Goal: Task Accomplishment & Management: Use online tool/utility

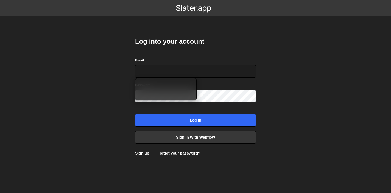
click at [279, 62] on body "Log into your account Email Password Log in Sign in with Webflow Sign up Forgot…" at bounding box center [195, 96] width 391 height 193
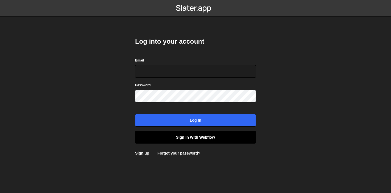
click at [219, 138] on link "Sign in with Webflow" at bounding box center [195, 137] width 121 height 13
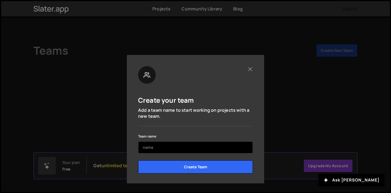
click at [231, 148] on input "text" at bounding box center [195, 147] width 115 height 12
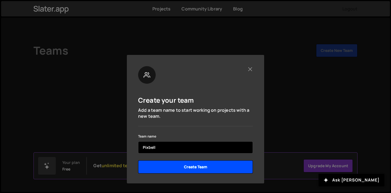
type input "Pixbell"
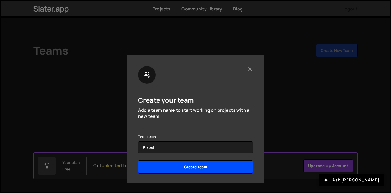
click at [228, 164] on input "Create Team" at bounding box center [195, 166] width 115 height 13
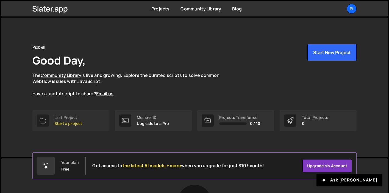
click at [66, 120] on div "Last Project Start a project" at bounding box center [68, 120] width 28 height 10
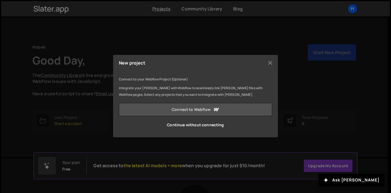
click at [203, 110] on link "Connect to Webflow" at bounding box center [195, 109] width 153 height 13
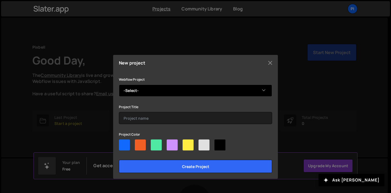
click at [175, 88] on select "-Select- Pixbell" at bounding box center [195, 91] width 153 height 12
select select "68474f6852fc2d7b645b4797"
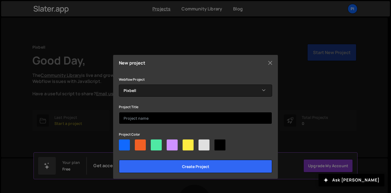
click at [155, 117] on input "text" at bounding box center [195, 118] width 153 height 12
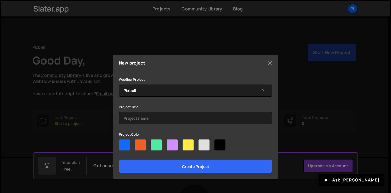
click at [124, 146] on div at bounding box center [124, 144] width 11 height 11
click at [122, 143] on input"] "radio" at bounding box center [121, 141] width 4 height 4
radio input"] "true"
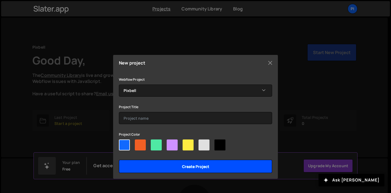
click at [190, 170] on input "Create project" at bounding box center [195, 166] width 153 height 13
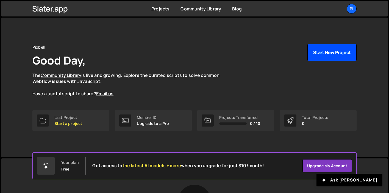
click at [339, 53] on button "Start New Project" at bounding box center [331, 52] width 49 height 17
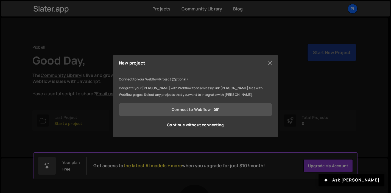
click at [211, 108] on link "Connect to Webflow" at bounding box center [195, 109] width 153 height 13
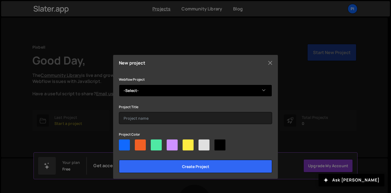
click at [169, 95] on select "-Select- Pixbell" at bounding box center [195, 91] width 153 height 12
select select "68474f6852fc2d7b645b4797"
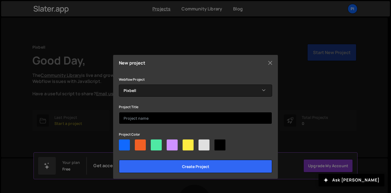
click at [156, 123] on input "text" at bounding box center [195, 118] width 153 height 12
type input "Pixbell"
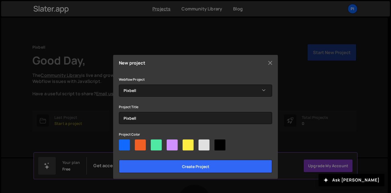
click at [133, 145] on div at bounding box center [195, 145] width 153 height 13
click at [131, 145] on div at bounding box center [195, 145] width 153 height 13
click at [125, 145] on div at bounding box center [124, 144] width 11 height 11
click at [122, 143] on input"] "radio" at bounding box center [121, 141] width 4 height 4
radio input"] "true"
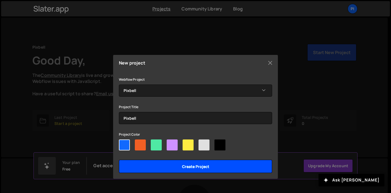
click at [150, 161] on input "Create project" at bounding box center [195, 166] width 153 height 13
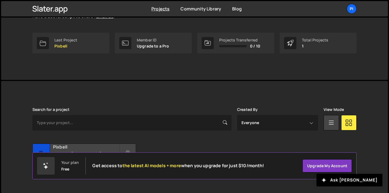
scroll to position [89, 0]
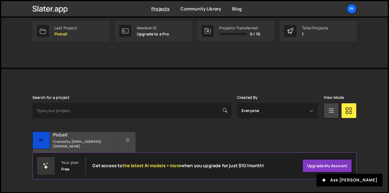
click at [99, 142] on small "Created by willbell99@hotmail.com" at bounding box center [86, 143] width 66 height 9
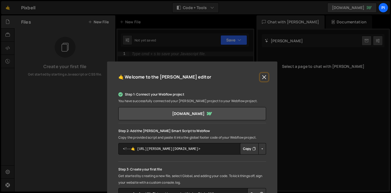
click at [263, 77] on button "Close" at bounding box center [264, 77] width 8 height 8
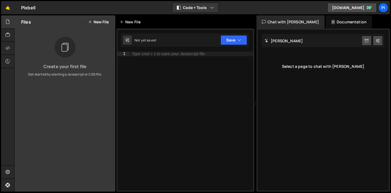
click at [126, 22] on div "New File" at bounding box center [131, 21] width 23 height 5
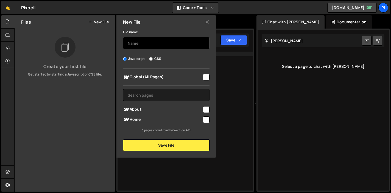
click at [164, 46] on input "text" at bounding box center [166, 43] width 86 height 12
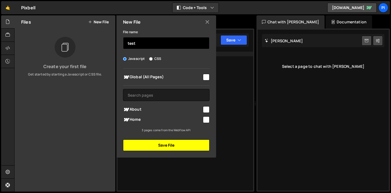
type input "test"
click at [173, 146] on button "Save File" at bounding box center [166, 145] width 86 height 12
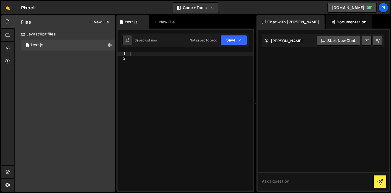
click at [341, 23] on div "Documentation" at bounding box center [349, 21] width 46 height 13
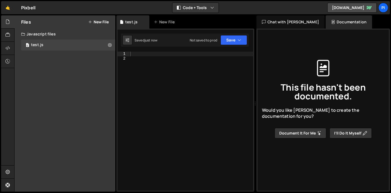
click at [295, 24] on div "Chat with Slater AI" at bounding box center [290, 21] width 68 height 13
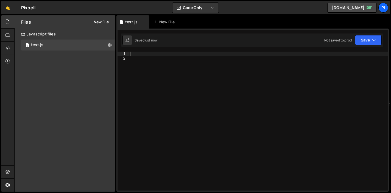
drag, startPoint x: 255, startPoint y: 66, endPoint x: 393, endPoint y: 65, distance: 137.5
click at [391, 65] on html "Projects Community Library Blog Pi Projects Your Teams Account Upgrade Logout" at bounding box center [195, 96] width 391 height 193
click at [265, 71] on div at bounding box center [258, 126] width 259 height 148
click at [261, 65] on div at bounding box center [258, 126] width 259 height 148
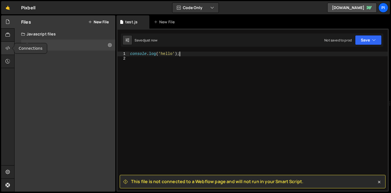
type textarea "console.log('hello');"
click at [5, 49] on div at bounding box center [7, 48] width 13 height 13
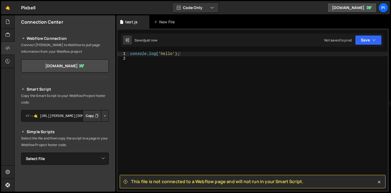
click at [88, 117] on button "Copy" at bounding box center [92, 116] width 19 height 12
click at [366, 40] on button "Save" at bounding box center [368, 40] width 27 height 10
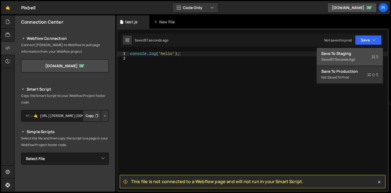
click at [360, 54] on div "Save to Staging S" at bounding box center [349, 53] width 57 height 5
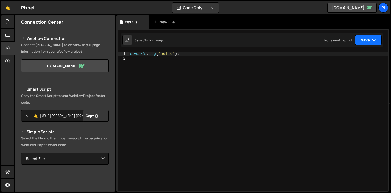
click at [370, 41] on button "Save" at bounding box center [368, 40] width 27 height 10
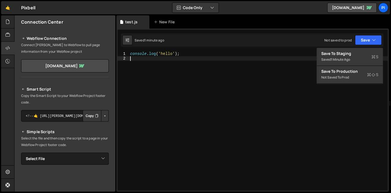
scroll to position [0, 0]
click at [260, 75] on div "console . log ( 'hello' ) ;" at bounding box center [258, 126] width 259 height 148
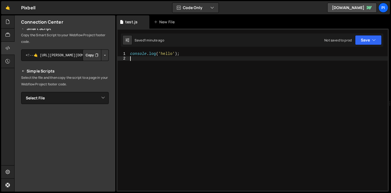
scroll to position [61, 0]
click at [84, 93] on select "Select File test.js" at bounding box center [65, 97] width 88 height 12
click at [82, 96] on select "Select File test.js" at bounding box center [65, 97] width 88 height 12
select select "44607"
click at [86, 117] on button "Copy" at bounding box center [92, 116] width 19 height 12
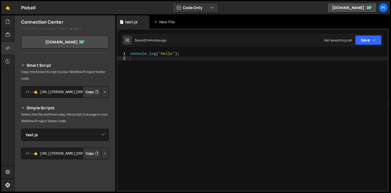
scroll to position [24, 0]
click at [367, 40] on button "Save" at bounding box center [368, 40] width 27 height 10
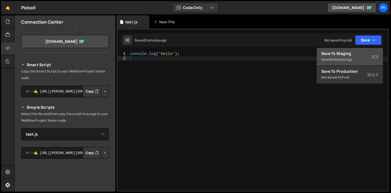
click at [347, 54] on div "Save to Staging S" at bounding box center [349, 53] width 57 height 5
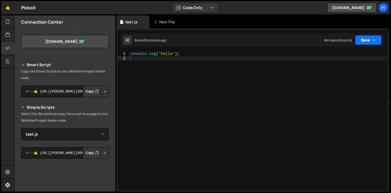
click at [372, 39] on button "Save" at bounding box center [368, 40] width 27 height 10
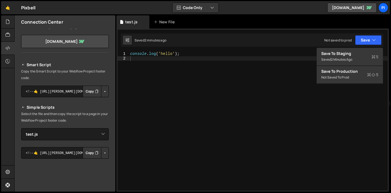
click at [212, 72] on div "console . log ( 'hello' ) ;" at bounding box center [258, 126] width 259 height 148
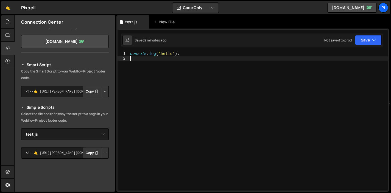
type textarea "console.log('hello');"
click at [361, 39] on button "Save" at bounding box center [368, 40] width 27 height 10
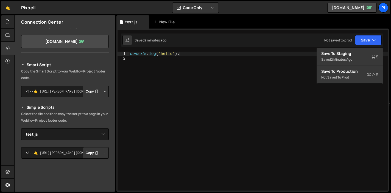
click at [194, 62] on div "console . log ( 'hello' ) ;" at bounding box center [258, 126] width 259 height 148
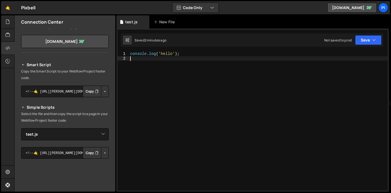
type textarea "console.log('hello');"
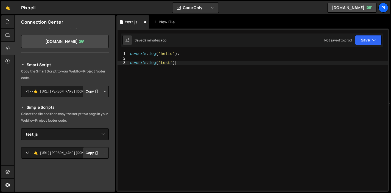
scroll to position [0, 3]
type textarea "console.log('test');"
click at [368, 39] on button "Save" at bounding box center [368, 40] width 27 height 10
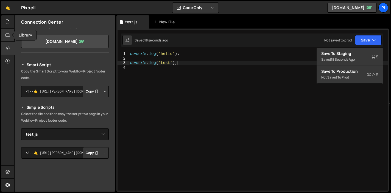
click at [9, 34] on icon at bounding box center [7, 35] width 4 height 6
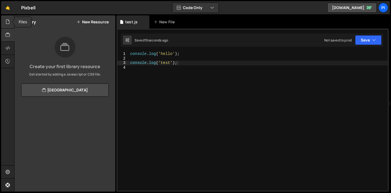
click at [7, 19] on div at bounding box center [7, 21] width 13 height 13
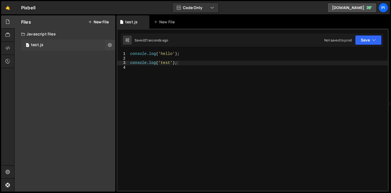
click at [49, 46] on div "0 test.js 0" at bounding box center [68, 45] width 94 height 11
click at [7, 49] on icon at bounding box center [7, 48] width 4 height 6
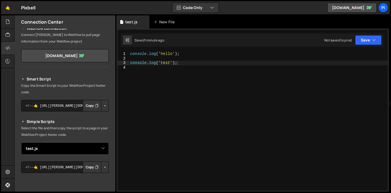
scroll to position [0, 0]
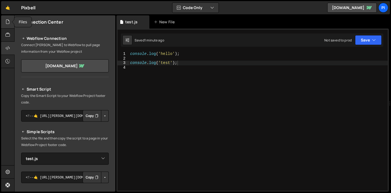
click at [7, 24] on icon at bounding box center [7, 22] width 4 height 6
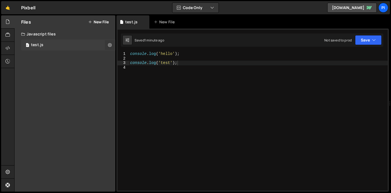
click at [109, 46] on icon at bounding box center [110, 44] width 4 height 5
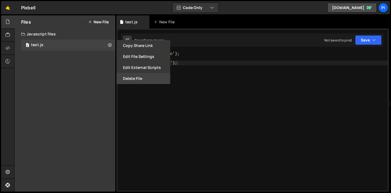
click at [140, 76] on button "Delete File" at bounding box center [143, 78] width 54 height 11
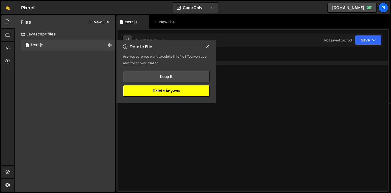
click at [172, 90] on button "Delete Anyway" at bounding box center [166, 91] width 86 height 12
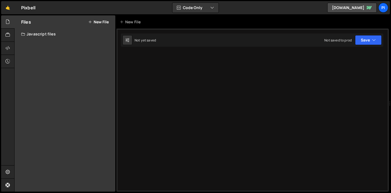
click at [169, 43] on div "Not yet saved Not saved to prod Upgrade to Edit Save Save to Staging S Not yet …" at bounding box center [252, 39] width 262 height 13
click at [151, 43] on div "Not yet saved" at bounding box center [138, 40] width 33 height 10
click at [203, 7] on button "Code Only" at bounding box center [195, 8] width 46 height 10
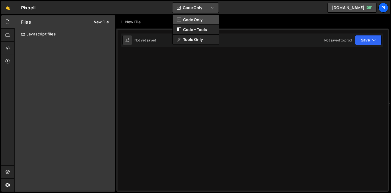
click at [202, 21] on button "Code Only" at bounding box center [196, 20] width 46 height 10
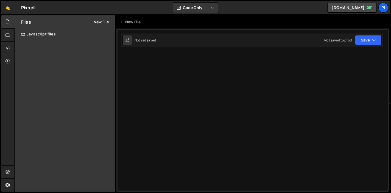
click at [177, 77] on div "Type cmd + s to save your Javascript file. XXXXXXXXXXXXXXXXXXXXXXXXXXXXXXXXXXXX…" at bounding box center [252, 110] width 272 height 163
click at [96, 24] on button "New File" at bounding box center [98, 22] width 21 height 4
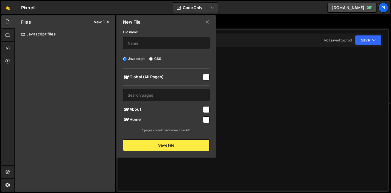
click at [207, 78] on input "checkbox" at bounding box center [206, 77] width 7 height 7
checkbox input "true"
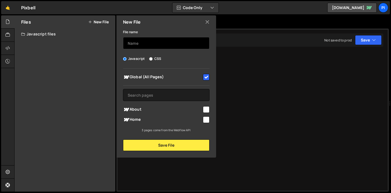
click at [157, 42] on input "text" at bounding box center [166, 43] width 86 height 12
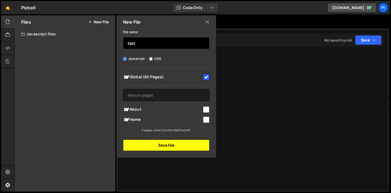
type input "test"
click at [167, 144] on button "Save File" at bounding box center [166, 145] width 86 height 12
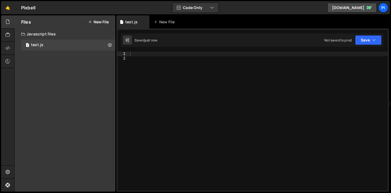
click at [181, 126] on div at bounding box center [258, 126] width 259 height 148
type textarea "console.log('test');"
click at [8, 47] on icon at bounding box center [7, 48] width 4 height 6
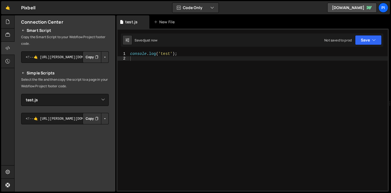
scroll to position [29, 0]
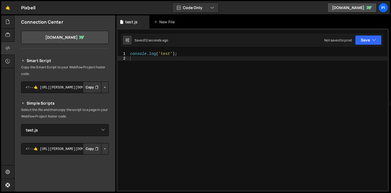
click at [91, 87] on button "Copy" at bounding box center [92, 88] width 19 height 12
click at [4, 34] on div at bounding box center [7, 35] width 13 height 13
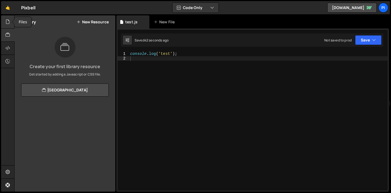
click at [6, 23] on icon at bounding box center [7, 22] width 4 height 6
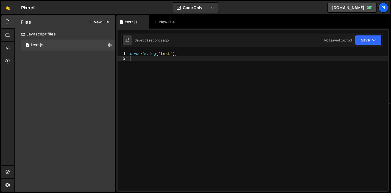
click at [100, 20] on button "New File" at bounding box center [98, 22] width 21 height 4
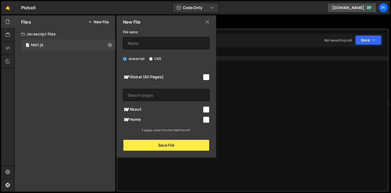
click at [159, 58] on label "CSS" at bounding box center [155, 58] width 12 height 5
click at [153, 58] on input "CSS" at bounding box center [151, 59] width 4 height 4
radio input "true"
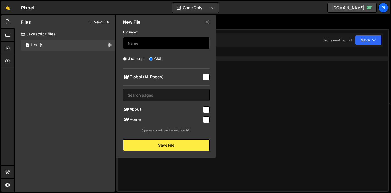
click at [165, 43] on input "text" at bounding box center [166, 43] width 86 height 12
type input "global"
click at [205, 77] on input "checkbox" at bounding box center [206, 77] width 7 height 7
checkbox input "true"
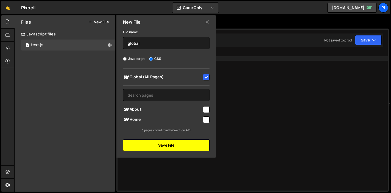
click at [169, 146] on button "Save File" at bounding box center [166, 145] width 86 height 12
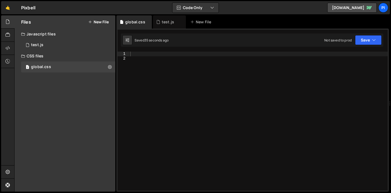
click at [150, 58] on div at bounding box center [258, 126] width 259 height 148
click at [150, 55] on div at bounding box center [258, 126] width 259 height 148
paste textarea "}"
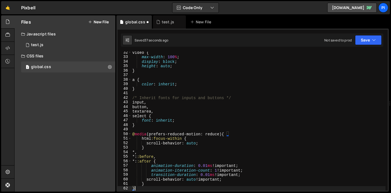
scroll to position [142, 0]
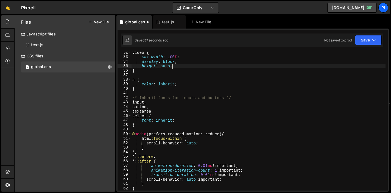
click at [194, 68] on div "video { max-width : 100 % ; display : block ; height : auto ; } a { color : inh…" at bounding box center [258, 124] width 254 height 148
type textarea "height: auto;"
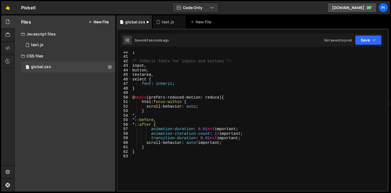
scroll to position [181, 0]
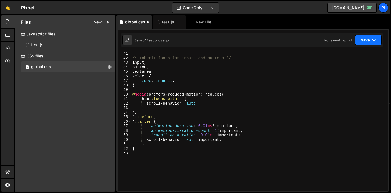
click at [367, 40] on button "Save" at bounding box center [368, 40] width 27 height 10
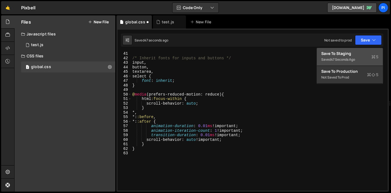
click at [354, 55] on div "Save to Staging S" at bounding box center [349, 53] width 57 height 5
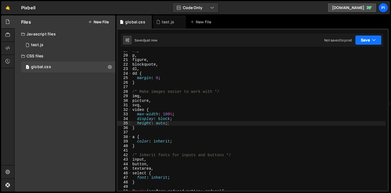
click at [371, 43] on button "Save" at bounding box center [368, 40] width 27 height 10
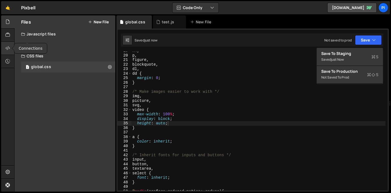
click at [12, 46] on div at bounding box center [7, 48] width 13 height 13
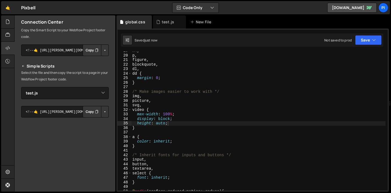
scroll to position [57, 0]
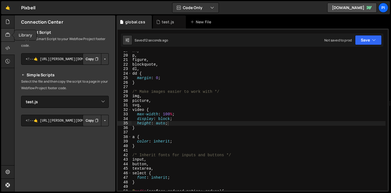
click at [8, 37] on icon at bounding box center [7, 35] width 4 height 6
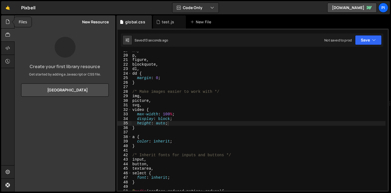
click at [8, 26] on div at bounding box center [7, 21] width 13 height 13
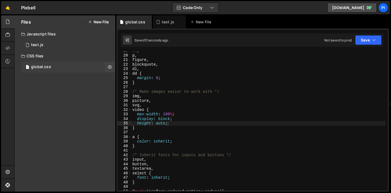
click at [49, 68] on div "global.css" at bounding box center [41, 67] width 20 height 5
click at [111, 66] on icon at bounding box center [110, 66] width 4 height 5
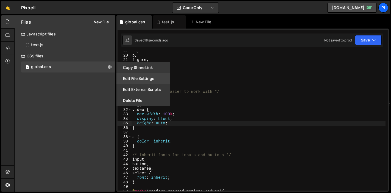
click at [156, 80] on button "Edit File Settings" at bounding box center [143, 78] width 54 height 11
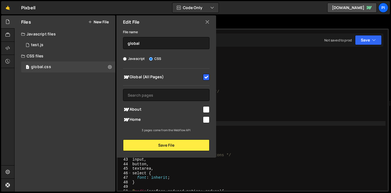
click at [208, 23] on icon at bounding box center [207, 22] width 4 height 6
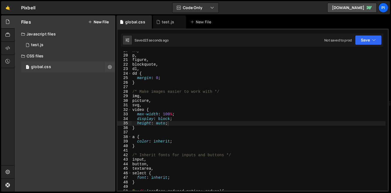
click at [66, 69] on div "1 global.css 0" at bounding box center [68, 66] width 94 height 11
click at [10, 50] on icon at bounding box center [7, 48] width 4 height 6
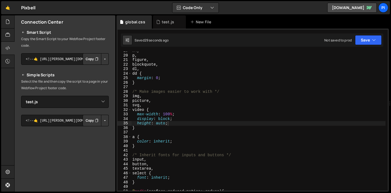
scroll to position [117, 0]
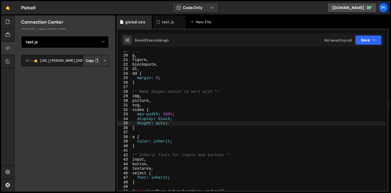
click at [81, 45] on select "Select File test.js test.js global.css" at bounding box center [65, 42] width 88 height 12
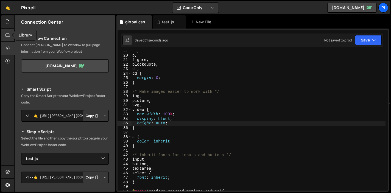
click at [4, 37] on div at bounding box center [7, 35] width 13 height 13
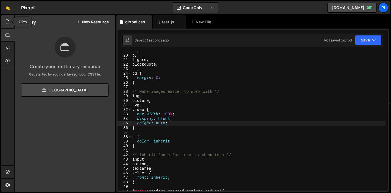
click at [9, 24] on icon at bounding box center [7, 22] width 4 height 6
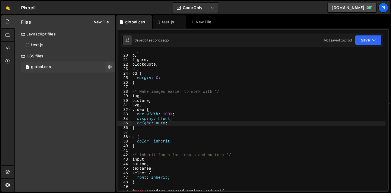
click at [67, 68] on div "1 global.css 0" at bounding box center [68, 66] width 94 height 11
click at [107, 65] on button at bounding box center [110, 67] width 10 height 10
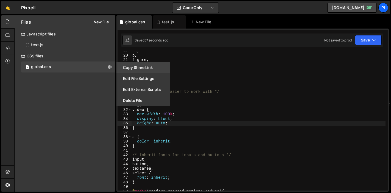
click at [150, 67] on button "Copy share link" at bounding box center [143, 67] width 54 height 11
click at [147, 80] on button "Edit File Settings" at bounding box center [143, 78] width 54 height 11
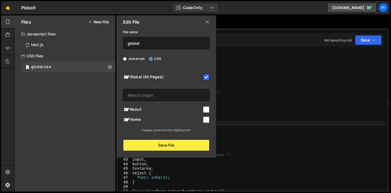
click at [209, 22] on div "Edit File" at bounding box center [166, 21] width 100 height 13
click at [7, 51] on icon at bounding box center [7, 48] width 4 height 6
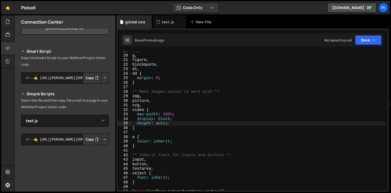
scroll to position [40, 0]
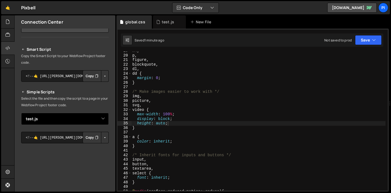
click at [83, 114] on select "Select File test.js test.js global.css" at bounding box center [65, 119] width 88 height 12
select select "44609"
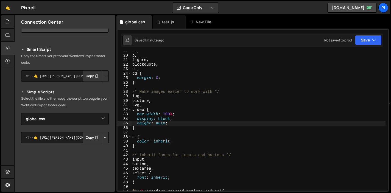
click at [86, 137] on button "Copy" at bounding box center [92, 138] width 19 height 12
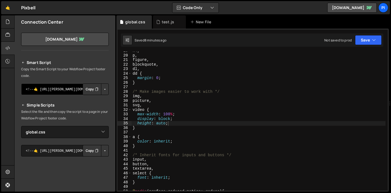
scroll to position [0, 0]
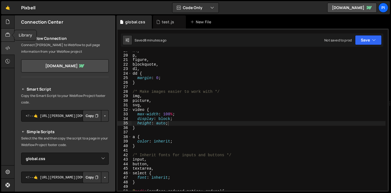
click at [5, 33] on div at bounding box center [7, 35] width 13 height 13
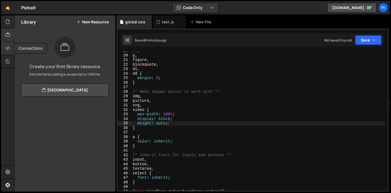
click at [8, 50] on icon at bounding box center [7, 48] width 4 height 6
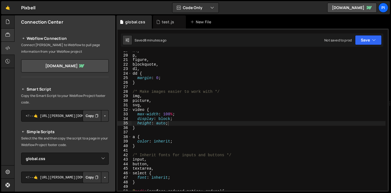
click at [10, 29] on div at bounding box center [7, 35] width 13 height 13
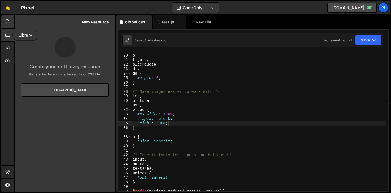
click at [9, 21] on icon at bounding box center [7, 22] width 4 height 6
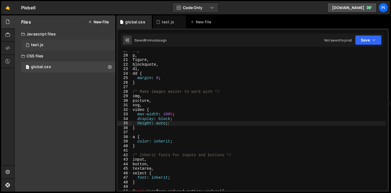
click at [92, 46] on div "1 test.js 0" at bounding box center [68, 45] width 94 height 11
click at [108, 46] on icon at bounding box center [110, 44] width 4 height 5
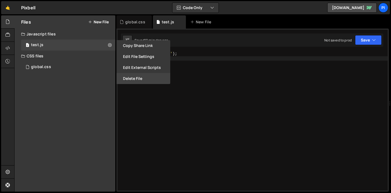
click at [135, 78] on button "Delete File" at bounding box center [143, 78] width 54 height 11
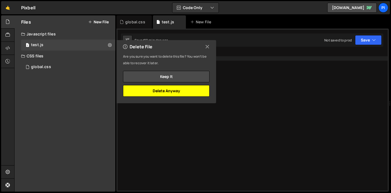
click at [156, 90] on button "Delete Anyway" at bounding box center [166, 91] width 86 height 12
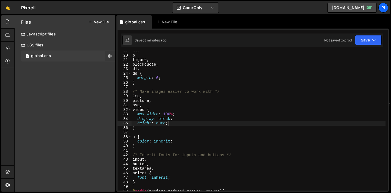
click at [109, 59] on button at bounding box center [110, 56] width 10 height 10
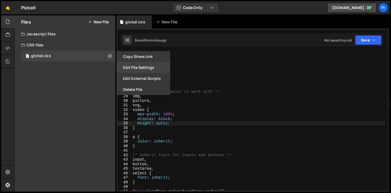
click at [138, 69] on button "Edit File Settings" at bounding box center [143, 67] width 54 height 11
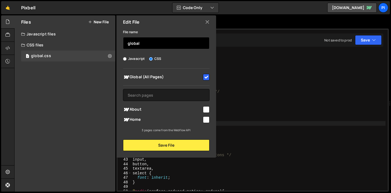
drag, startPoint x: 144, startPoint y: 46, endPoint x: 107, endPoint y: 46, distance: 37.3
click at [107, 46] on div "Files New File Create your first file Get started by starting a Javascript or C…" at bounding box center [65, 103] width 101 height 176
type input "g"
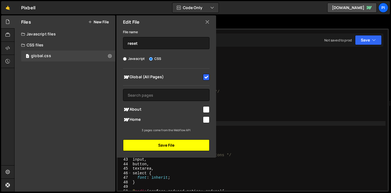
click at [172, 144] on button "Save File" at bounding box center [166, 145] width 86 height 12
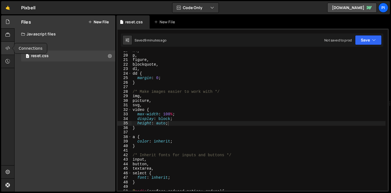
click at [10, 49] on icon at bounding box center [7, 48] width 4 height 6
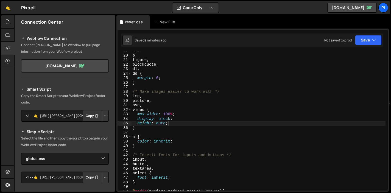
click at [86, 118] on button "Copy" at bounding box center [92, 116] width 19 height 12
click at [11, 23] on div at bounding box center [7, 21] width 13 height 13
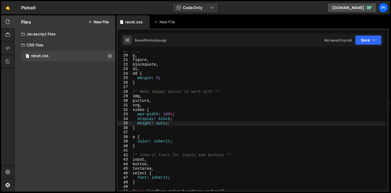
click at [104, 24] on div "Files New File" at bounding box center [65, 21] width 101 height 13
click at [104, 23] on button "New File" at bounding box center [98, 22] width 21 height 4
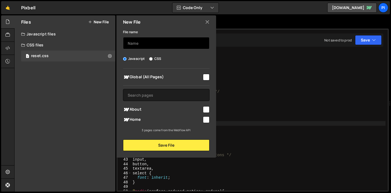
click at [143, 44] on input "text" at bounding box center [166, 43] width 86 height 12
type input "g"
type input "site"
click at [208, 75] on input "checkbox" at bounding box center [206, 77] width 7 height 7
checkbox input "true"
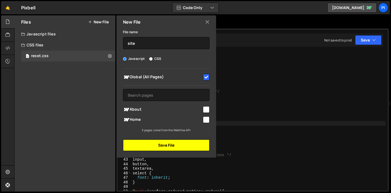
click at [177, 144] on button "Save File" at bounding box center [166, 145] width 86 height 12
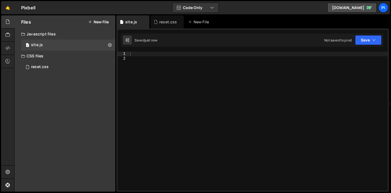
click at [179, 72] on div at bounding box center [258, 126] width 259 height 148
type textarea "console.log('site script');"
click at [90, 24] on icon at bounding box center [90, 22] width 4 height 4
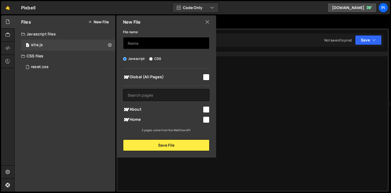
click at [148, 42] on input "text" at bounding box center [166, 43] width 86 height 12
type input "home"
click at [203, 121] on input "checkbox" at bounding box center [206, 119] width 7 height 7
checkbox input "true"
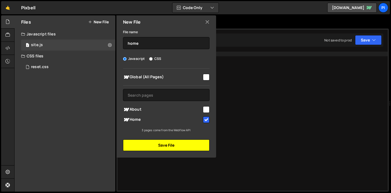
click at [186, 142] on button "Save File" at bounding box center [166, 145] width 86 height 12
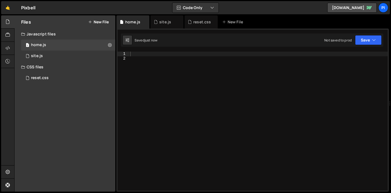
click at [197, 93] on div at bounding box center [258, 126] width 259 height 148
type textarea "console.log('home script');"
click at [99, 22] on button "New File" at bounding box center [98, 22] width 21 height 4
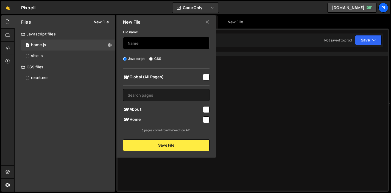
click at [143, 43] on input "text" at bounding box center [166, 43] width 86 height 12
type input "about"
click at [206, 111] on input "checkbox" at bounding box center [206, 109] width 7 height 7
checkbox input "true"
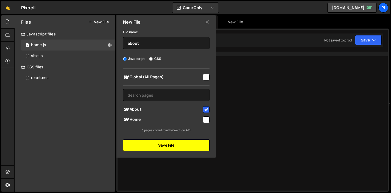
click at [183, 142] on button "Save File" at bounding box center [166, 145] width 86 height 12
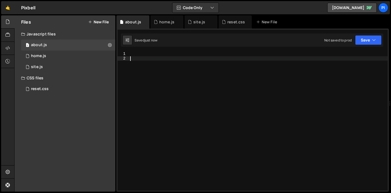
click at [208, 100] on div at bounding box center [258, 126] width 259 height 148
type textarea "console.log('about script');"
click at [364, 36] on button "Save" at bounding box center [368, 40] width 27 height 10
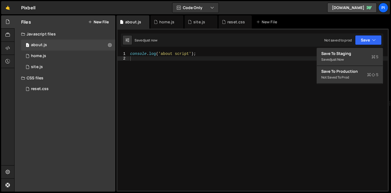
click at [223, 94] on div "console . log ( 'about script' ) ;" at bounding box center [258, 126] width 259 height 148
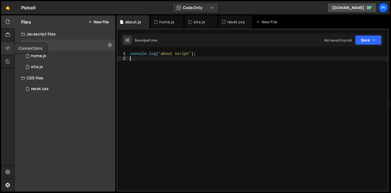
click at [9, 52] on div at bounding box center [7, 48] width 13 height 13
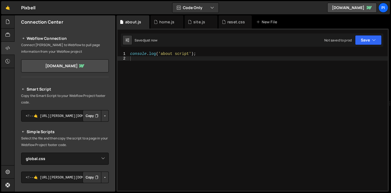
click at [95, 115] on icon "Button group with nested dropdown" at bounding box center [96, 115] width 3 height 5
click at [5, 25] on div at bounding box center [7, 21] width 13 height 13
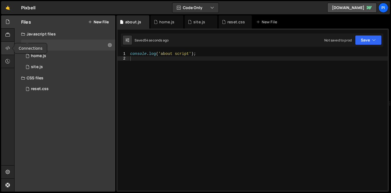
click at [10, 42] on div at bounding box center [7, 48] width 13 height 13
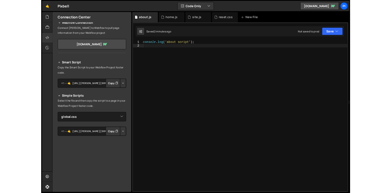
scroll to position [117, 0]
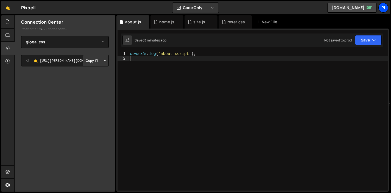
click at [386, 7] on div "Pi" at bounding box center [383, 8] width 10 height 10
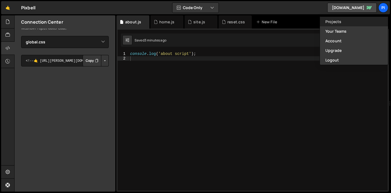
click at [347, 17] on link "Projects" at bounding box center [354, 22] width 68 height 10
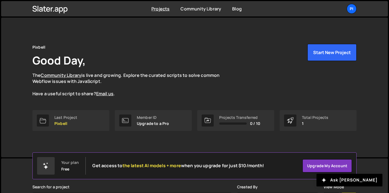
scroll to position [89, 0]
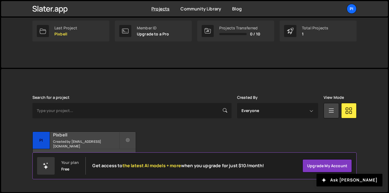
click at [92, 141] on div "Pixbell Created by [EMAIL_ADDRESS][DOMAIN_NAME]" at bounding box center [84, 140] width 103 height 17
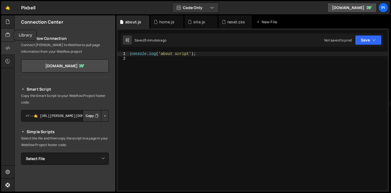
click at [9, 36] on icon at bounding box center [7, 35] width 4 height 6
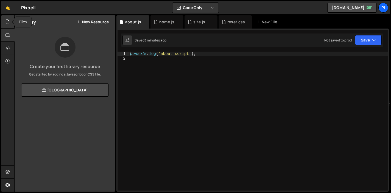
click at [9, 18] on div at bounding box center [7, 21] width 13 height 13
